Goal: Information Seeking & Learning: Check status

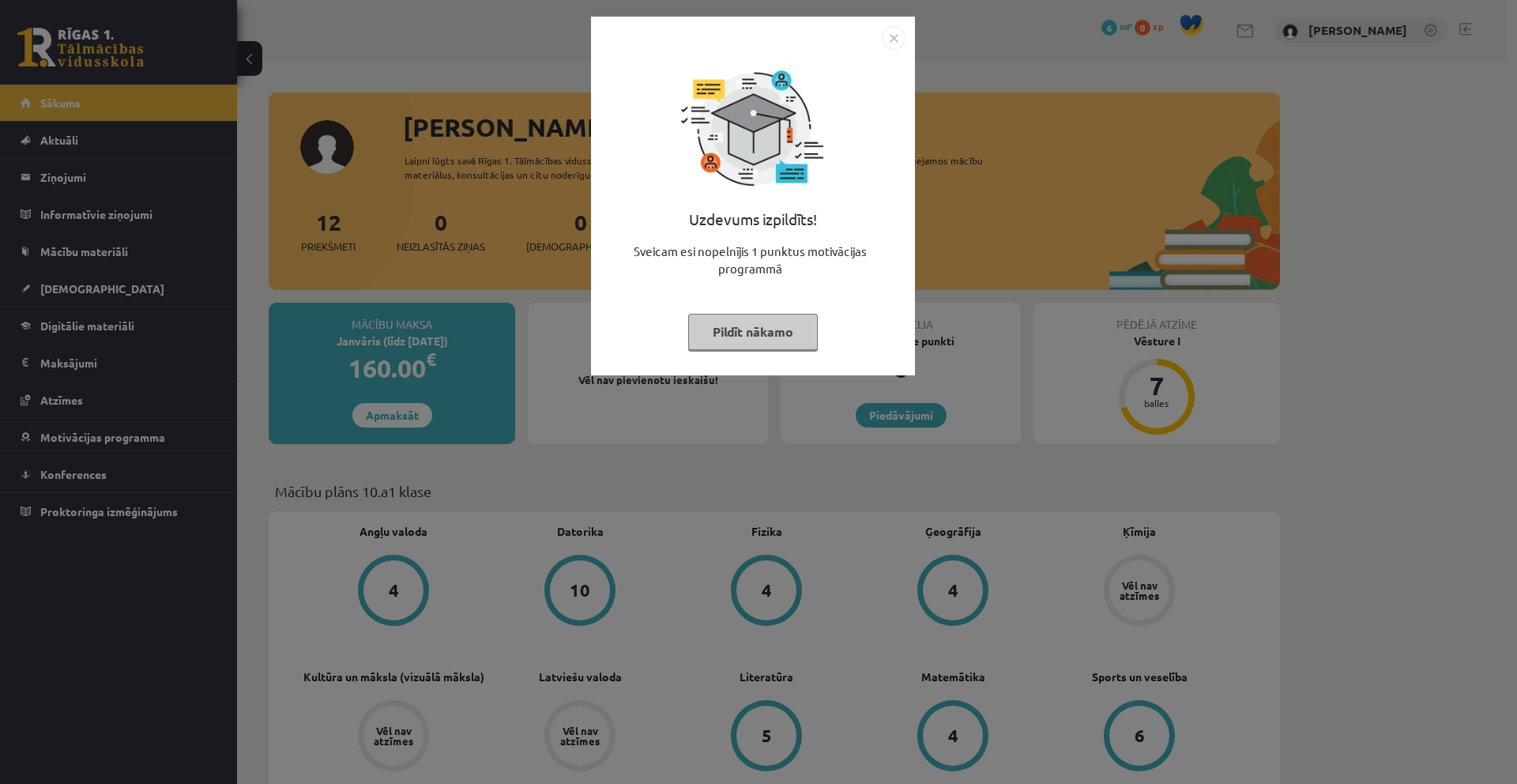
click at [760, 342] on button "Pildīt nākamo" at bounding box center [753, 331] width 129 height 36
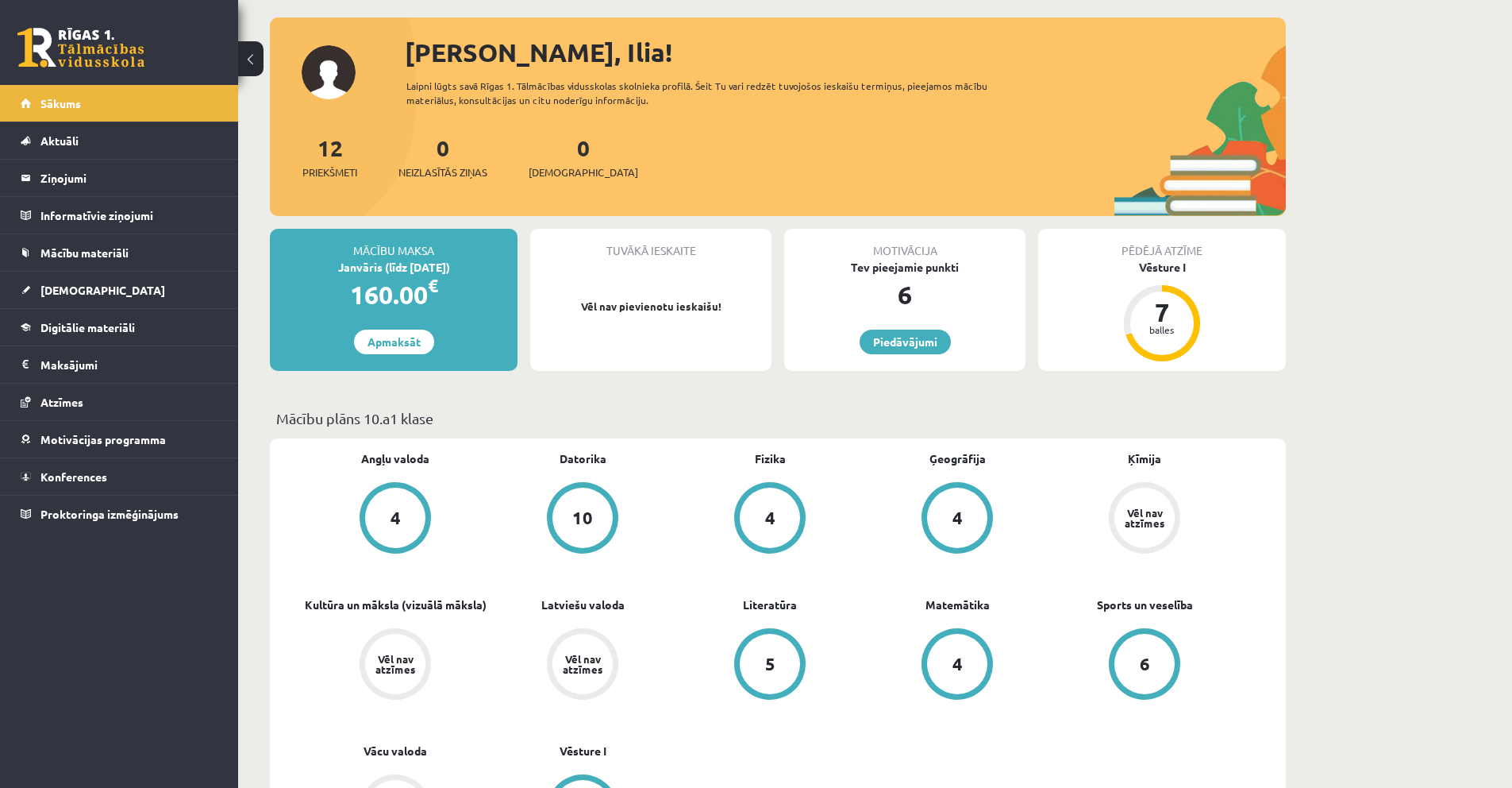
scroll to position [80, 0]
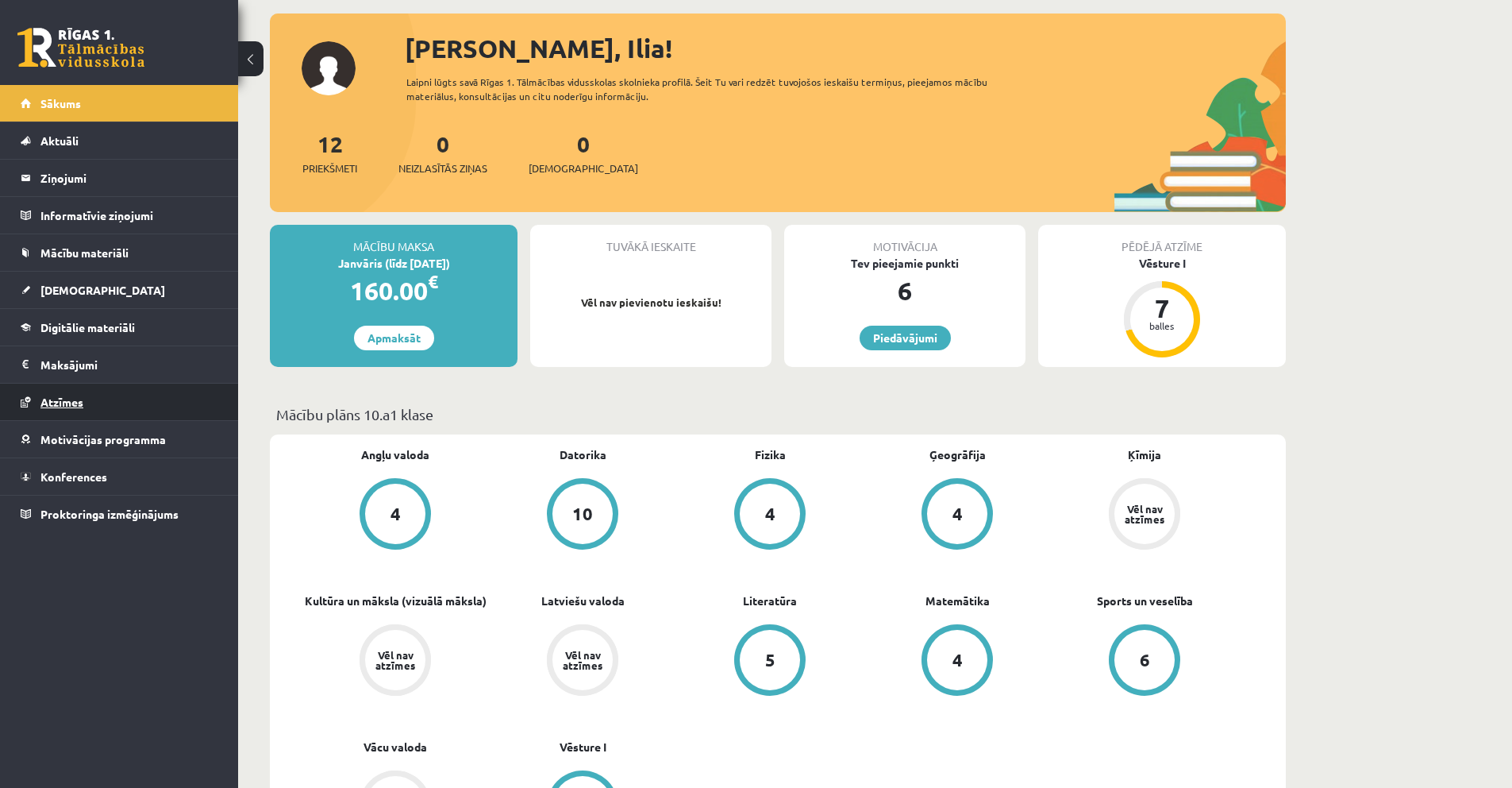
click at [110, 401] on link "Atzīmes" at bounding box center [119, 401] width 197 height 36
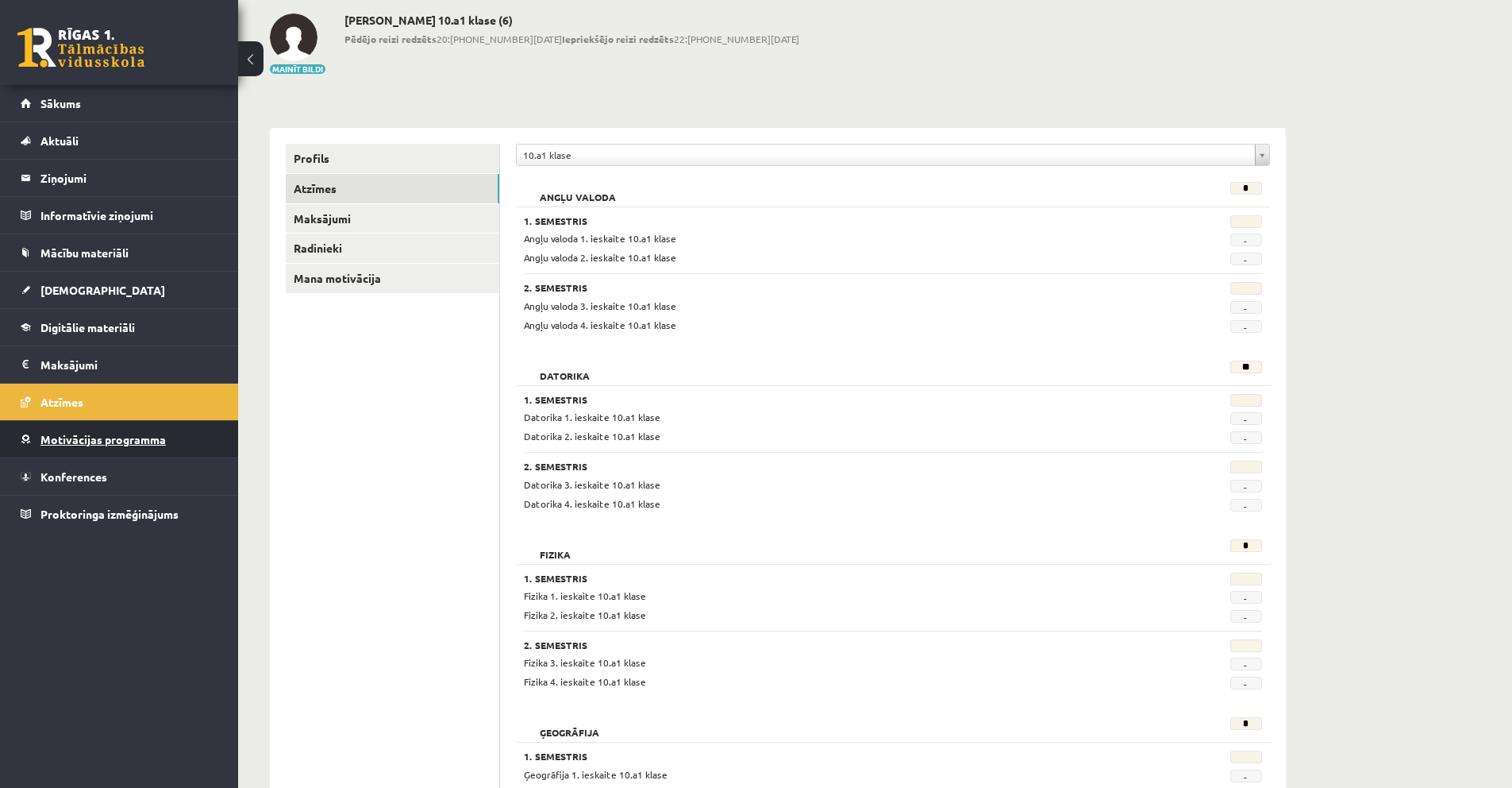
click at [81, 434] on span "Motivācijas programma" at bounding box center [103, 438] width 126 height 14
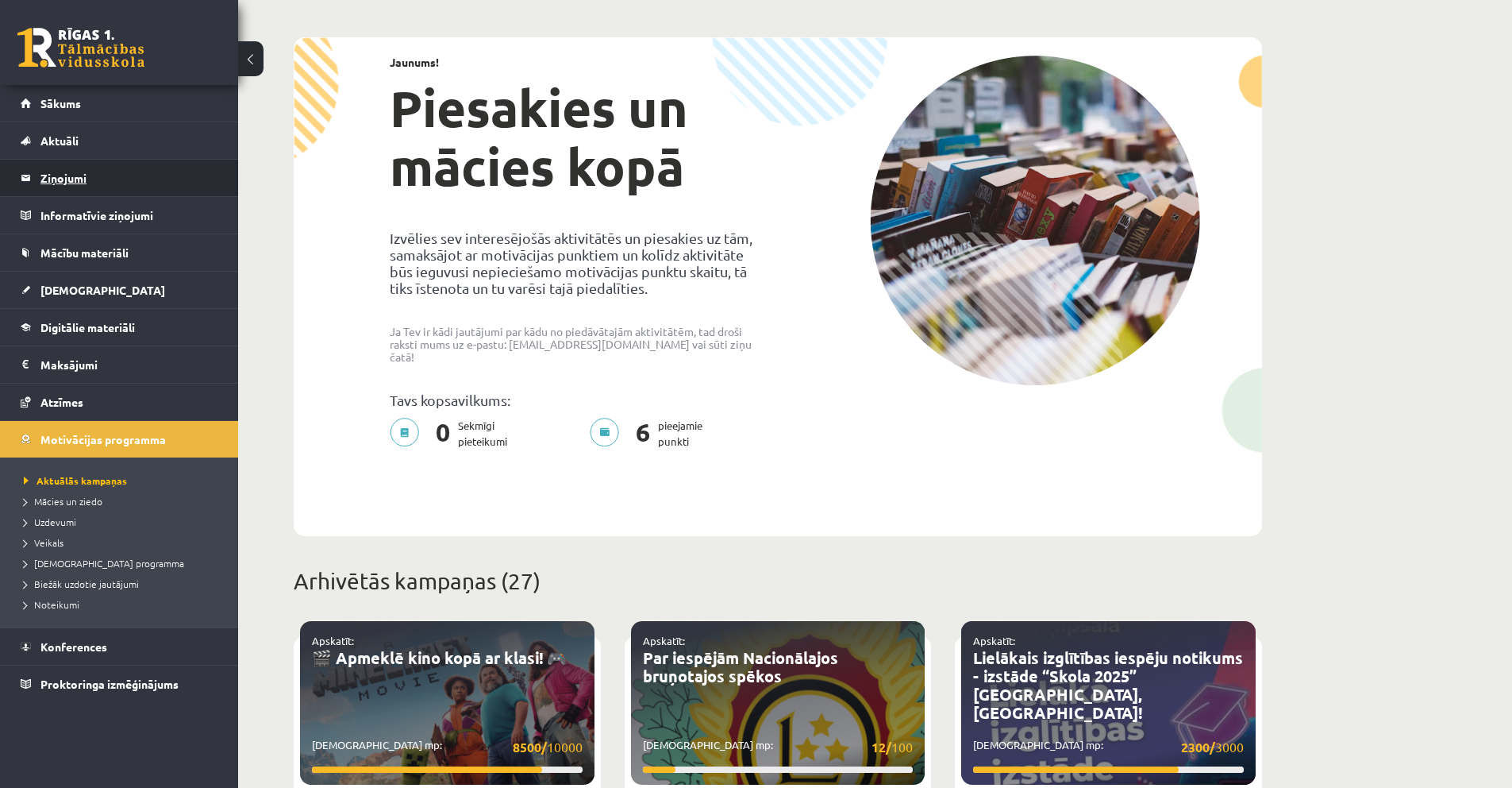
click at [75, 175] on legend "Ziņojumi 0" at bounding box center [129, 178] width 178 height 36
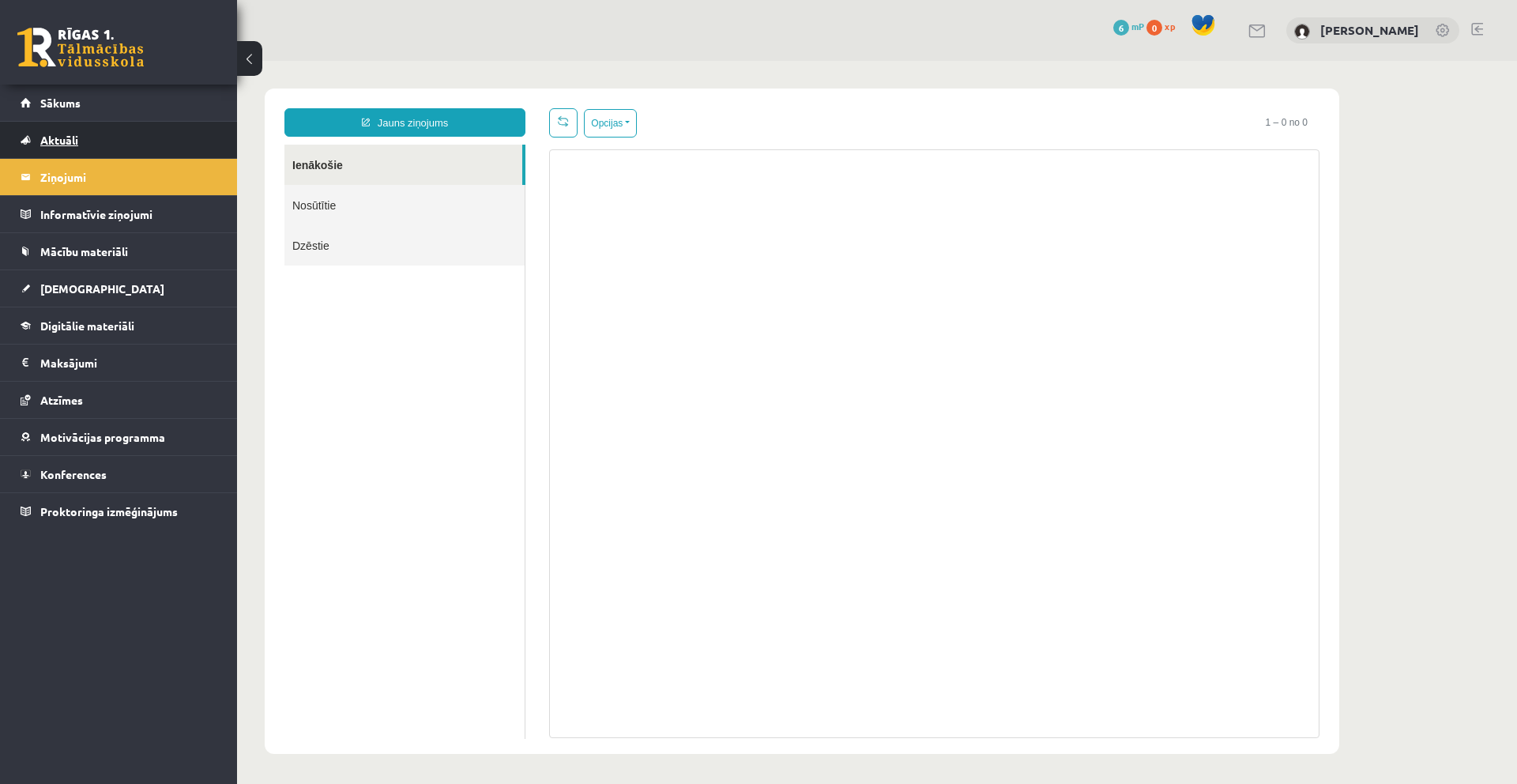
click at [93, 150] on link "Aktuāli" at bounding box center [119, 140] width 196 height 36
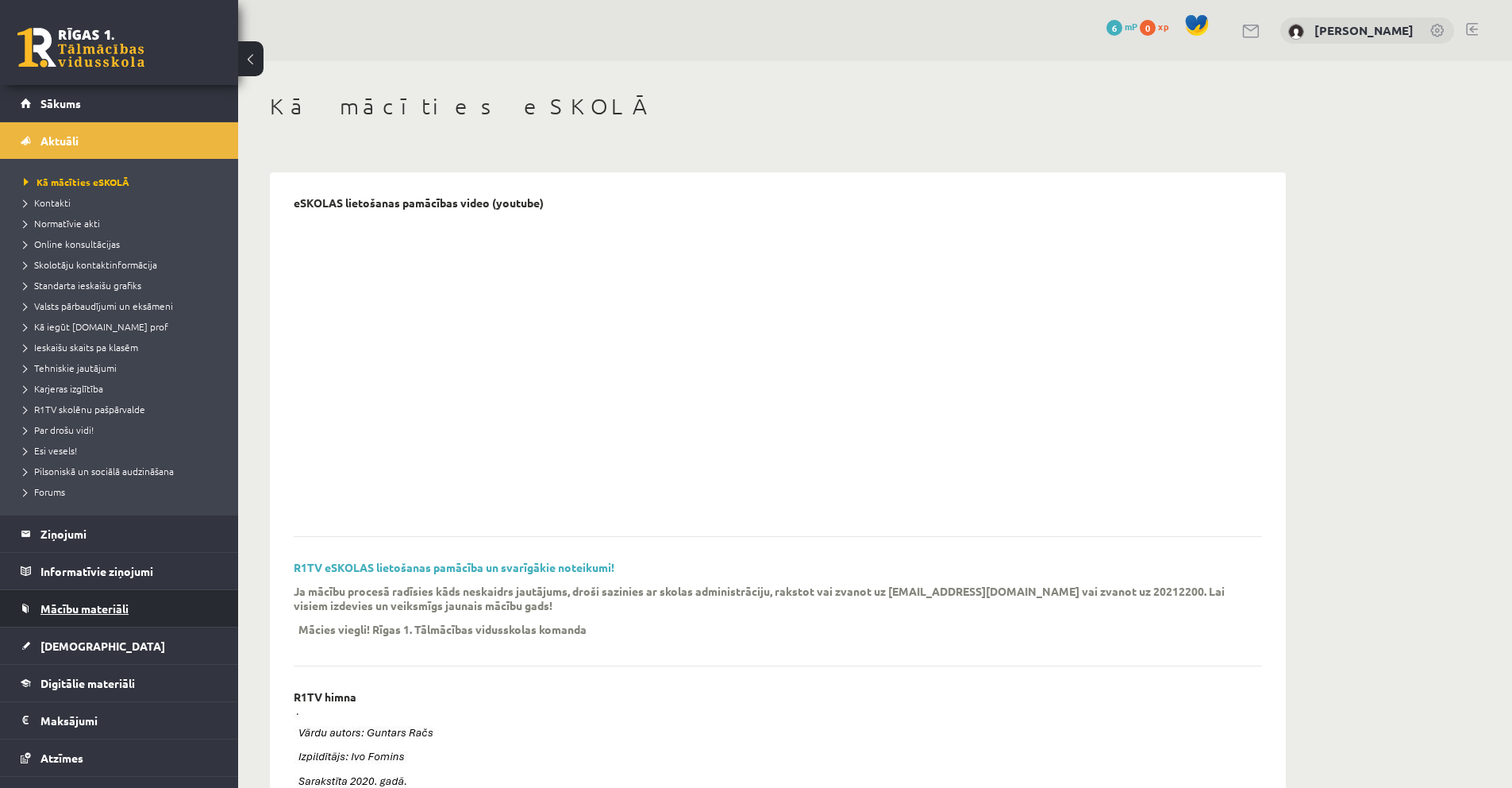
click at [58, 603] on span "Mācību materiāli" at bounding box center [84, 608] width 88 height 14
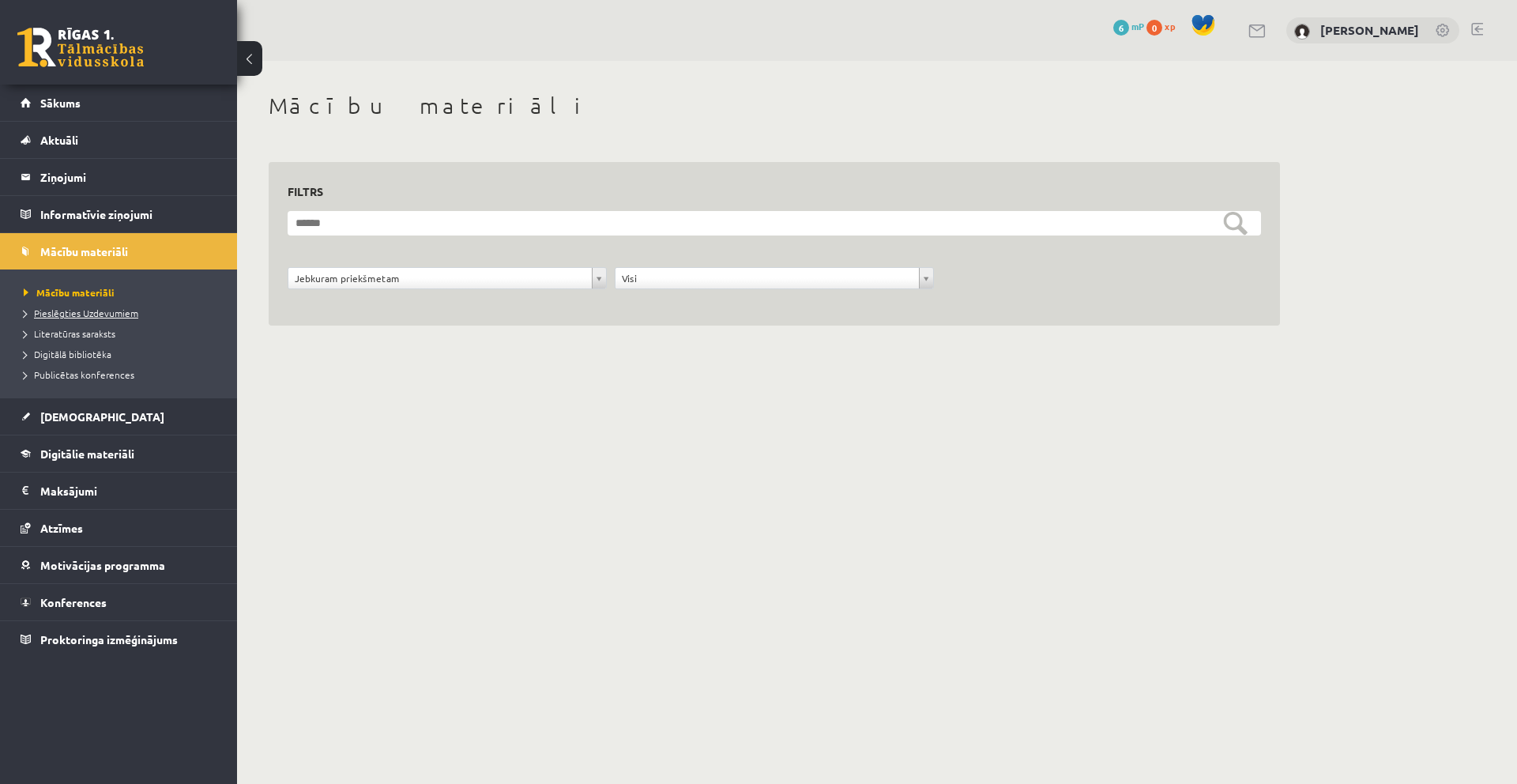
click at [85, 317] on span "Pieslēgties Uzdevumiem" at bounding box center [81, 313] width 115 height 12
click at [84, 423] on link "[DEMOGRAPHIC_DATA]" at bounding box center [119, 417] width 196 height 36
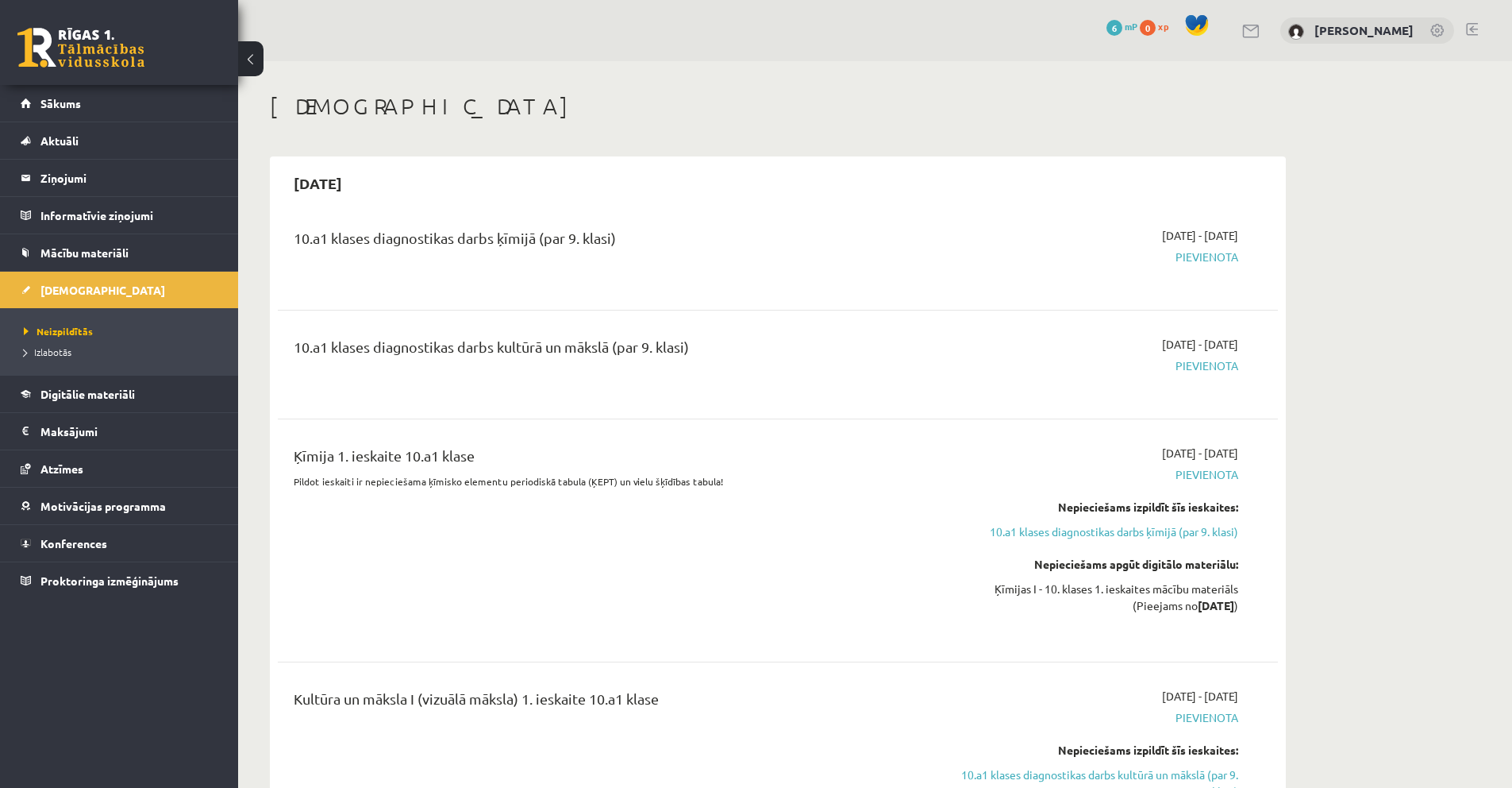
drag, startPoint x: 1175, startPoint y: 256, endPoint x: 1157, endPoint y: 258, distance: 18.1
click at [1157, 258] on span "Pievienota" at bounding box center [1089, 257] width 299 height 16
click at [1156, 258] on span "Pievienota" at bounding box center [1089, 257] width 299 height 16
